Goal: Information Seeking & Learning: Learn about a topic

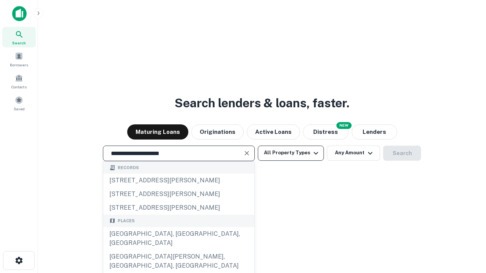
type input "**********"
click at [291, 153] on button "All Property Types" at bounding box center [291, 153] width 66 height 15
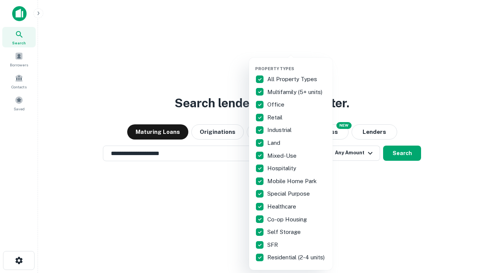
click at [297, 64] on button "button" at bounding box center [296, 64] width 83 height 0
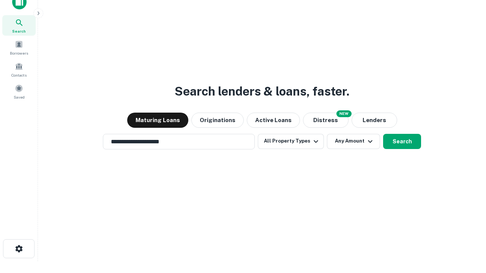
scroll to position [5, 91]
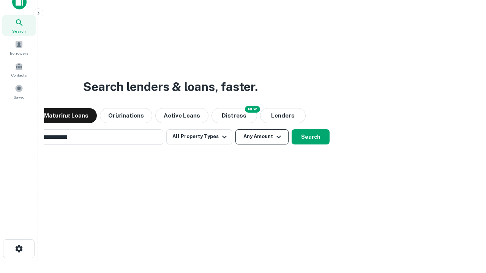
click at [235, 129] on button "Any Amount" at bounding box center [261, 136] width 53 height 15
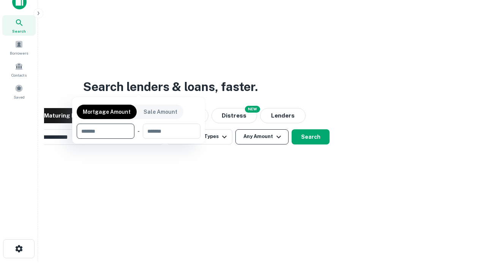
scroll to position [55, 215]
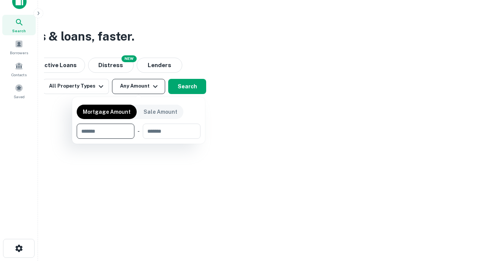
type input "*******"
click at [139, 139] on button "button" at bounding box center [139, 139] width 124 height 0
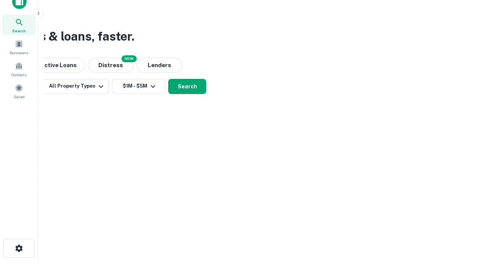
scroll to position [5, 140]
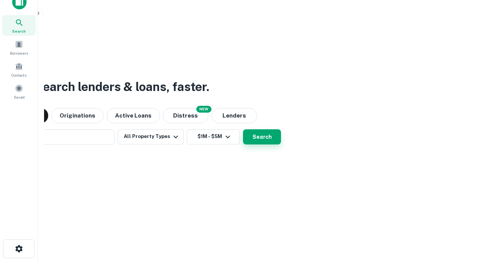
click at [243, 129] on button "Search" at bounding box center [262, 136] width 38 height 15
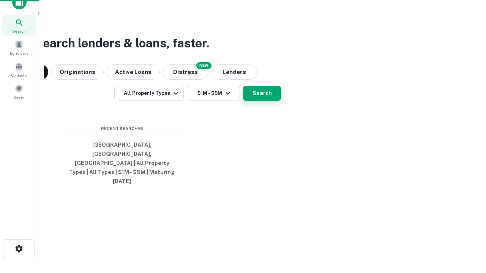
scroll to position [20, 215]
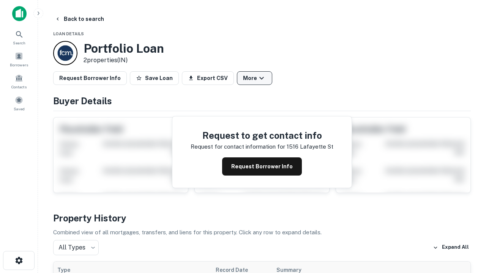
click at [254, 78] on button "More" at bounding box center [254, 78] width 35 height 14
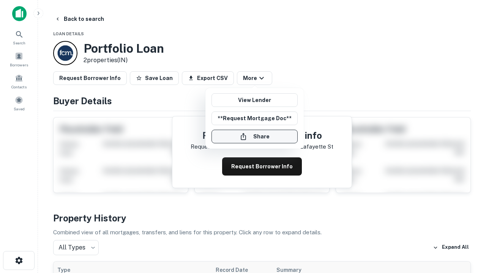
click at [254, 137] on button "Share" at bounding box center [254, 137] width 86 height 14
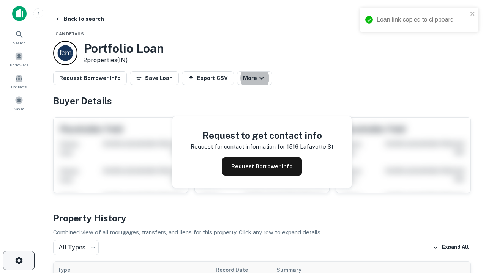
click at [19, 261] on icon "button" at bounding box center [18, 260] width 9 height 9
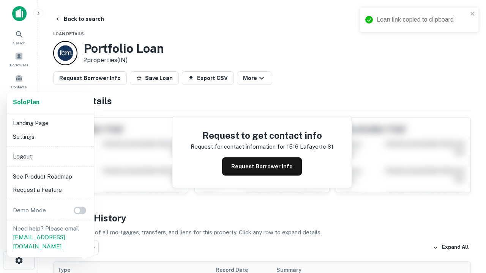
click at [50, 156] on li "Logout" at bounding box center [50, 157] width 81 height 14
